Goal: Transaction & Acquisition: Purchase product/service

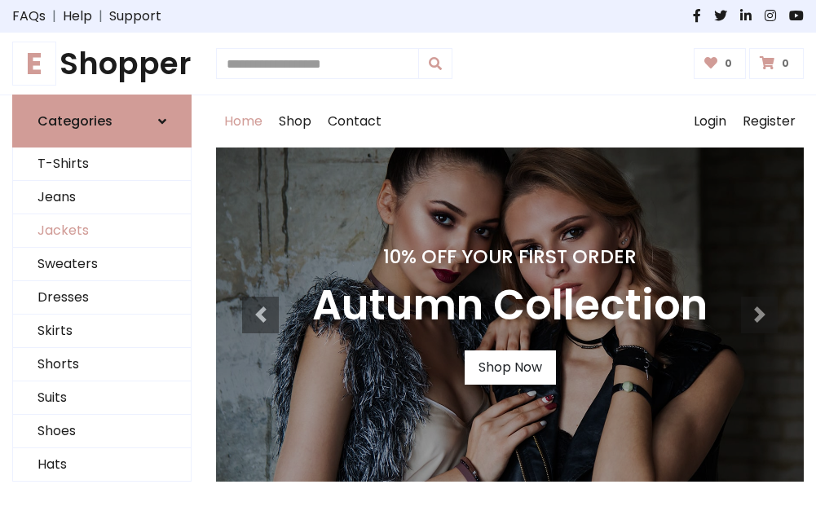
click at [102, 231] on link "Jackets" at bounding box center [102, 230] width 178 height 33
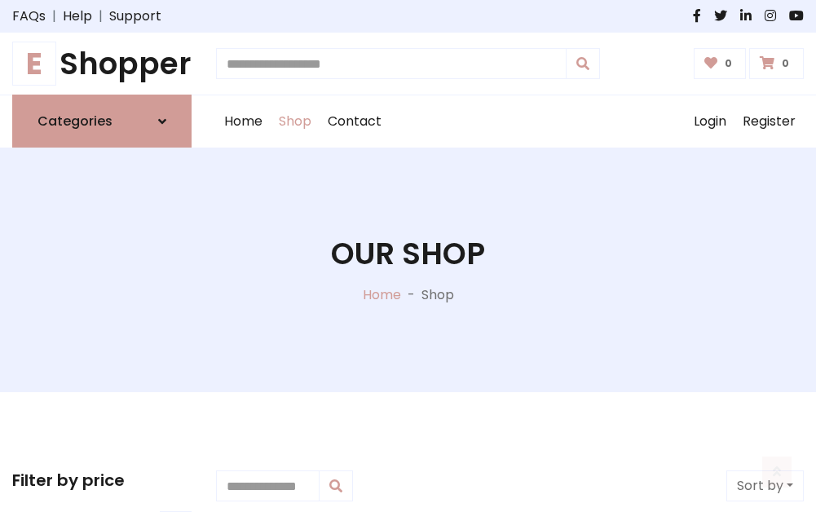
scroll to position [736, 0]
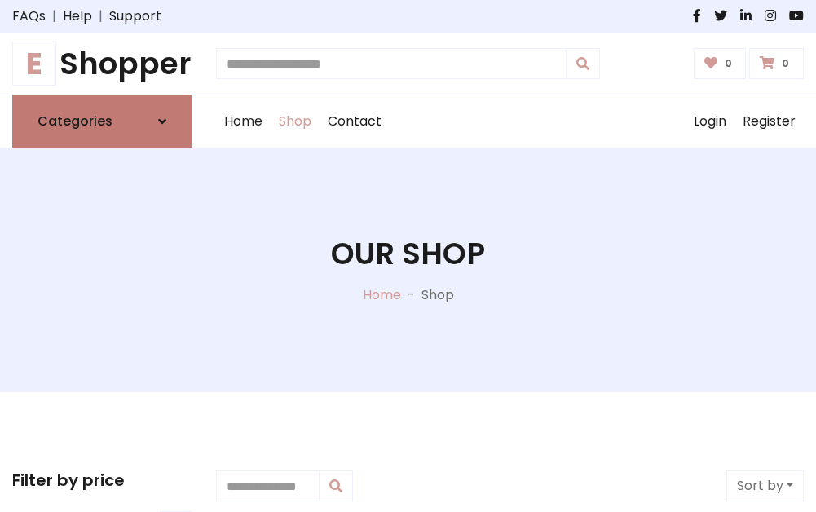
click at [102, 121] on h6 "Categories" at bounding box center [74, 120] width 75 height 15
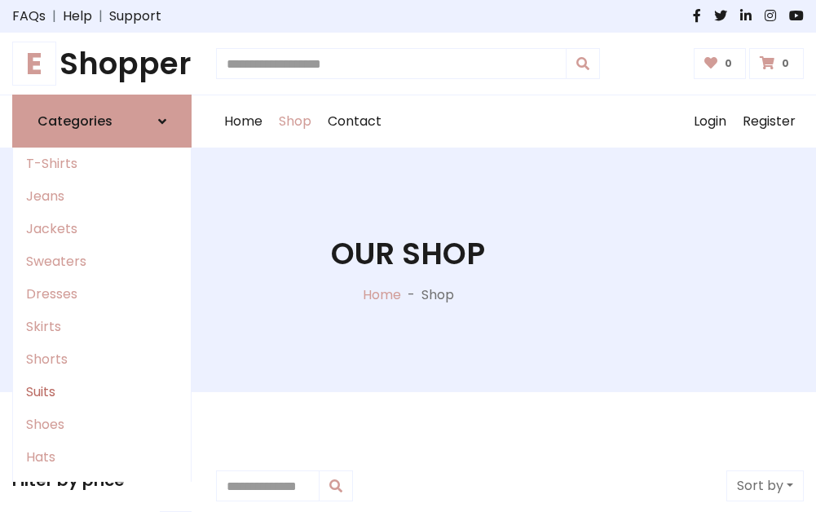
click at [102, 392] on link "Suits" at bounding box center [102, 392] width 178 height 33
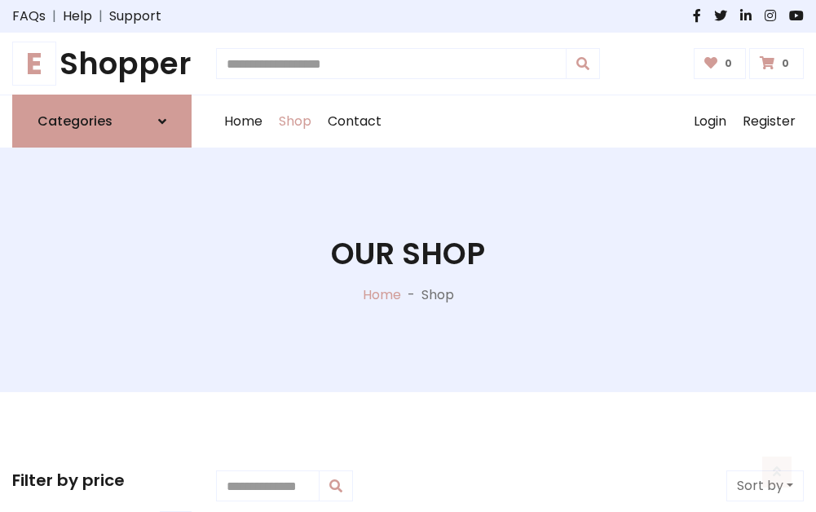
scroll to position [1177, 0]
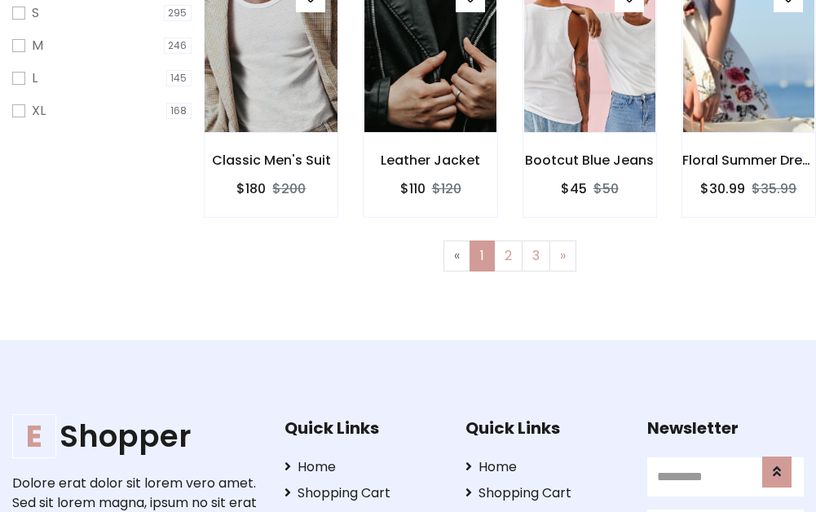
scroll to position [81, 0]
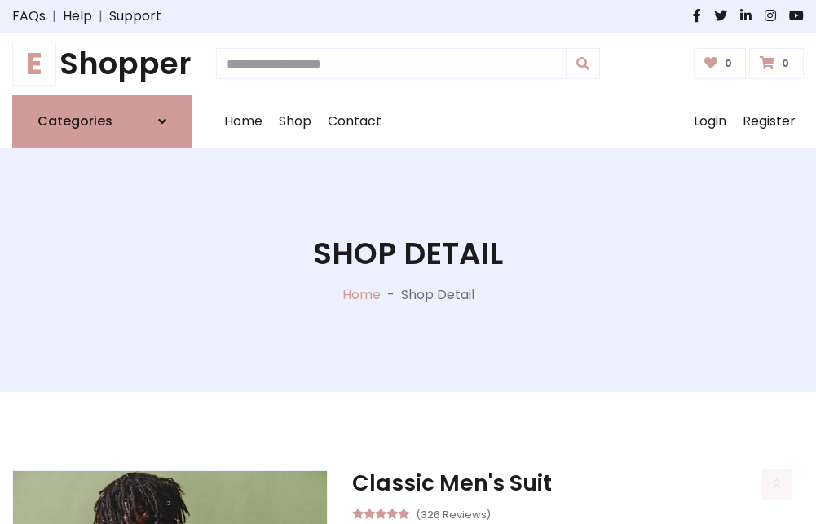
scroll to position [1523, 0]
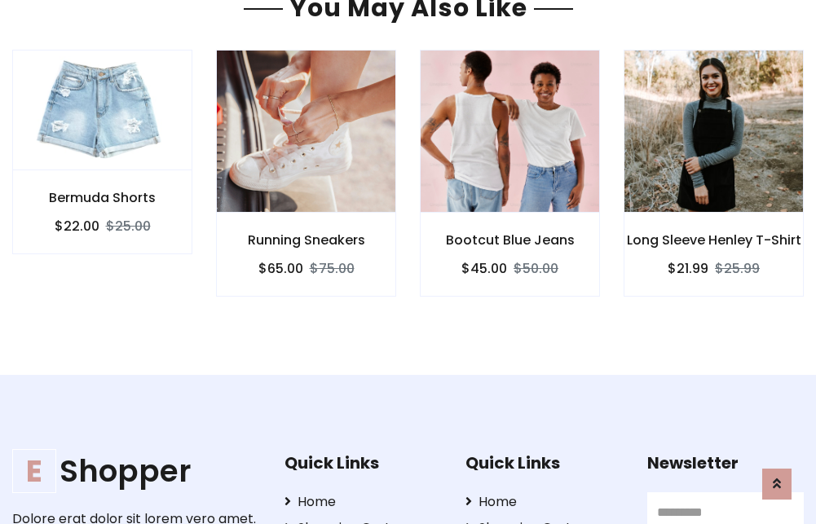
scroll to position [1521, 0]
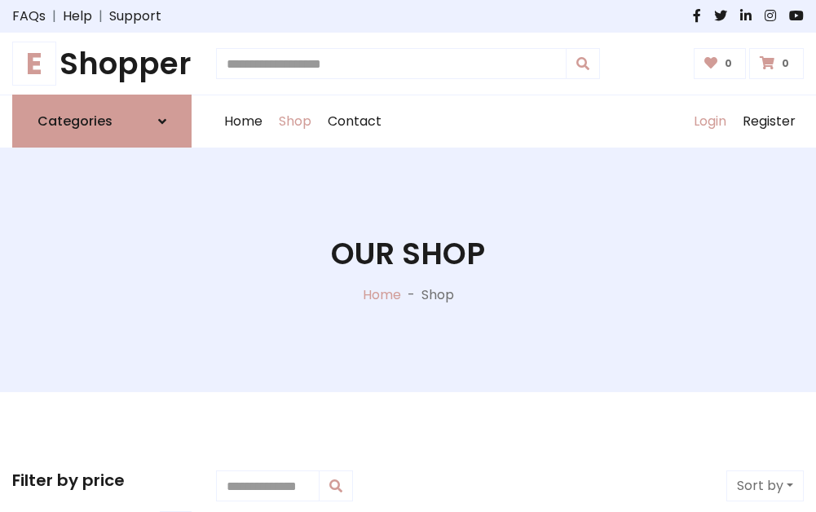
click at [709, 121] on link "Login" at bounding box center [709, 121] width 49 height 52
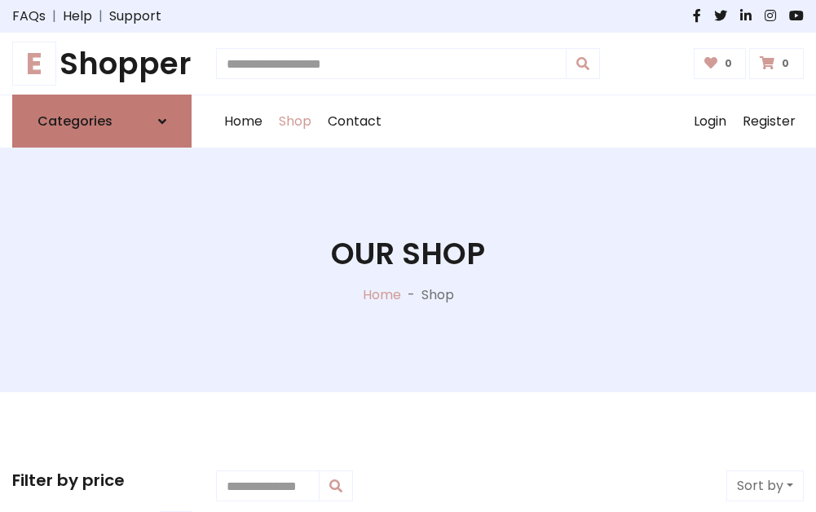
click at [162, 121] on icon at bounding box center [162, 121] width 8 height 13
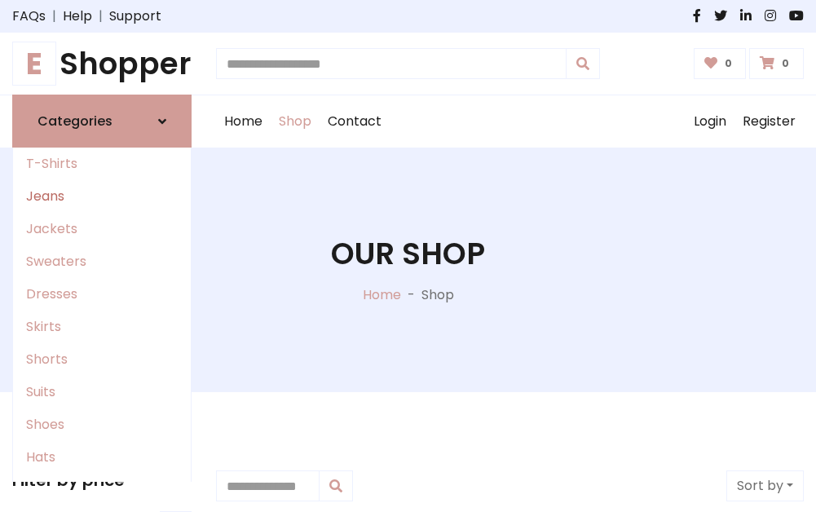
click at [102, 196] on link "Jeans" at bounding box center [102, 196] width 178 height 33
